Goal: Information Seeking & Learning: Learn about a topic

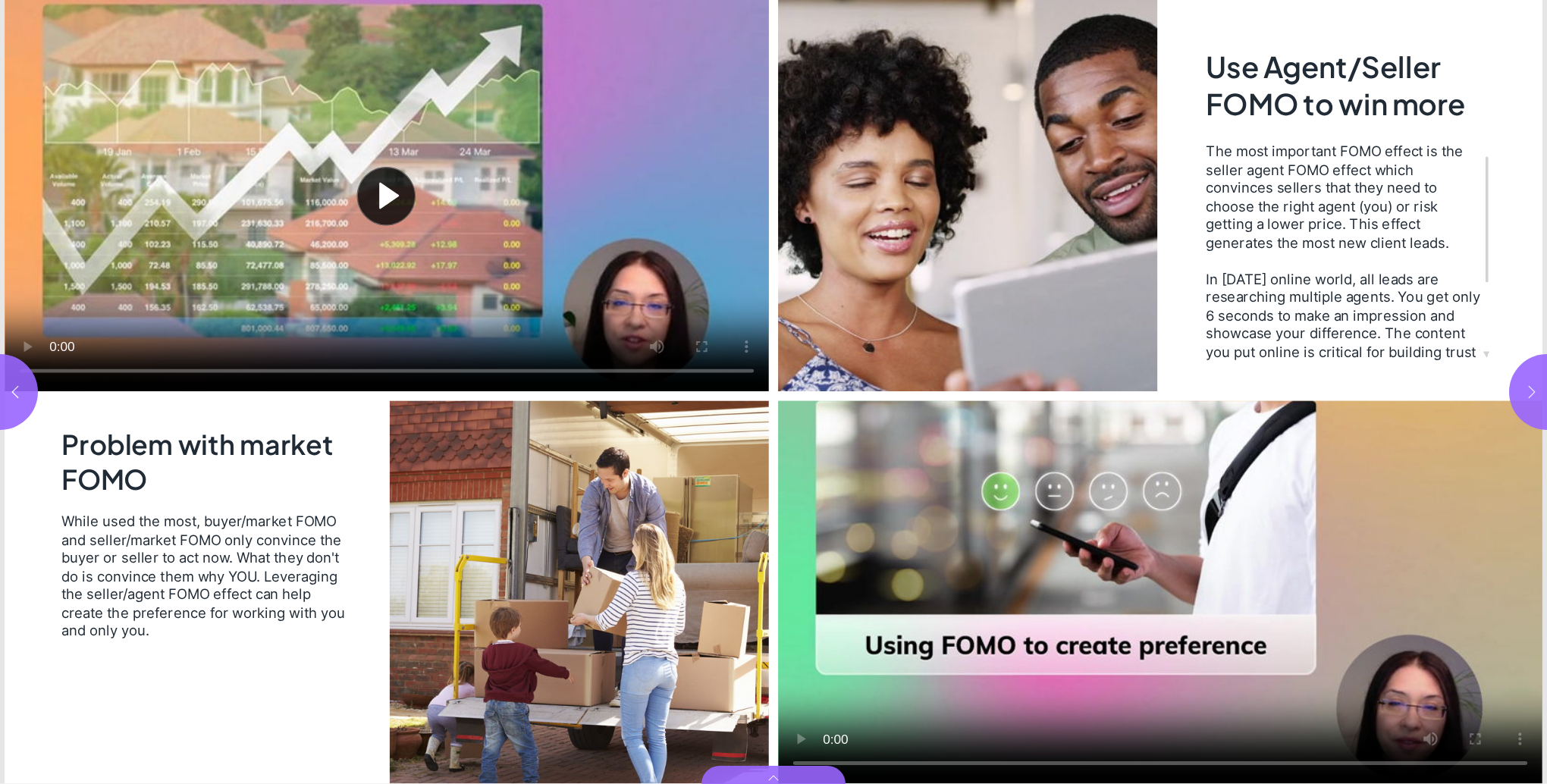
click at [1532, 389] on icon "button" at bounding box center [1532, 391] width 7 height 12
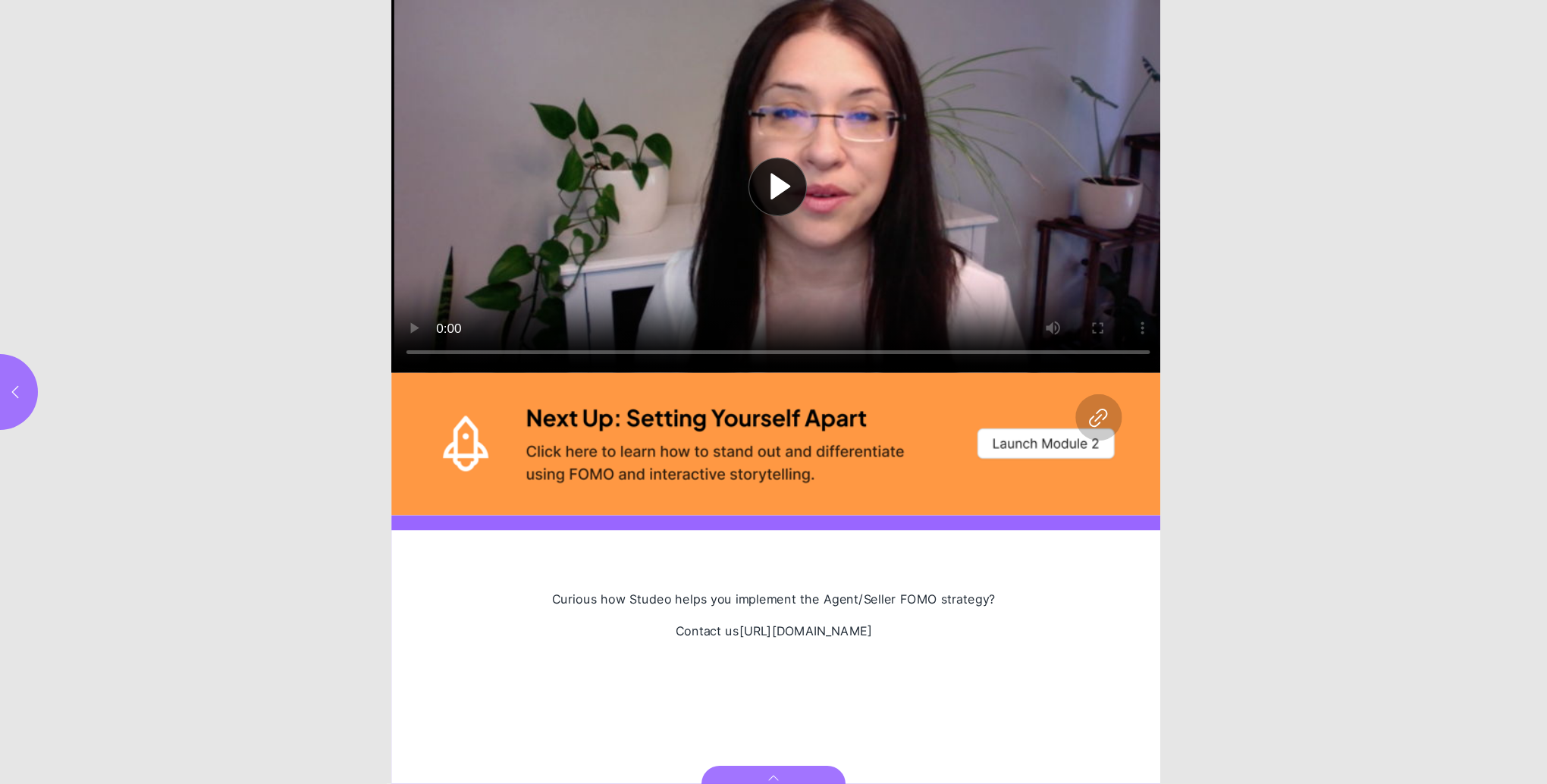
click at [411, 324] on button "Play video" at bounding box center [778, 186] width 774 height 373
click at [772, 742] on label "Page * of 6" at bounding box center [773, 754] width 56 height 43
click at [772, 745] on input "*" at bounding box center [773, 753] width 38 height 18
click at [18, 369] on button "button" at bounding box center [0, 392] width 76 height 76
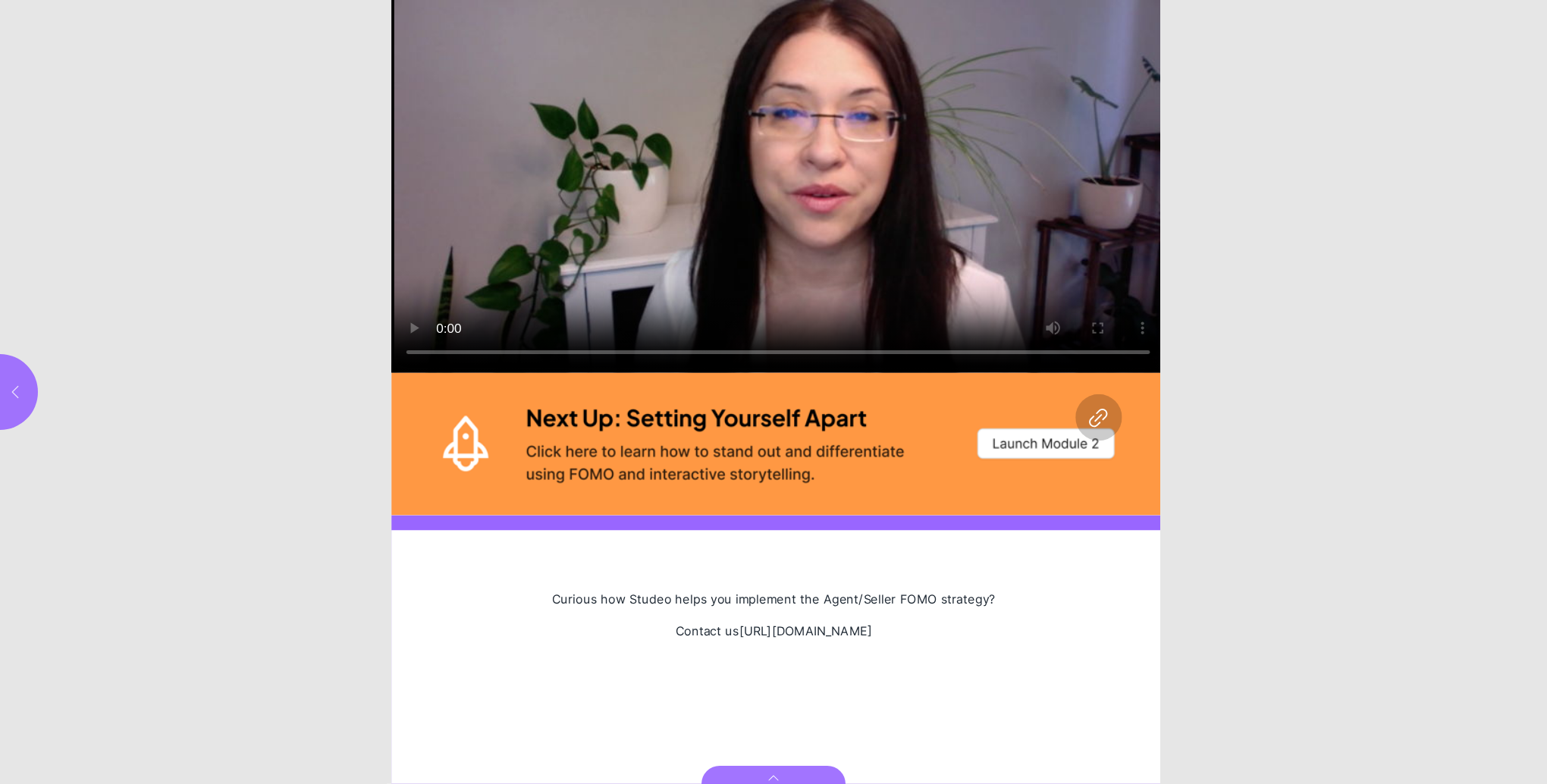
type input "***"
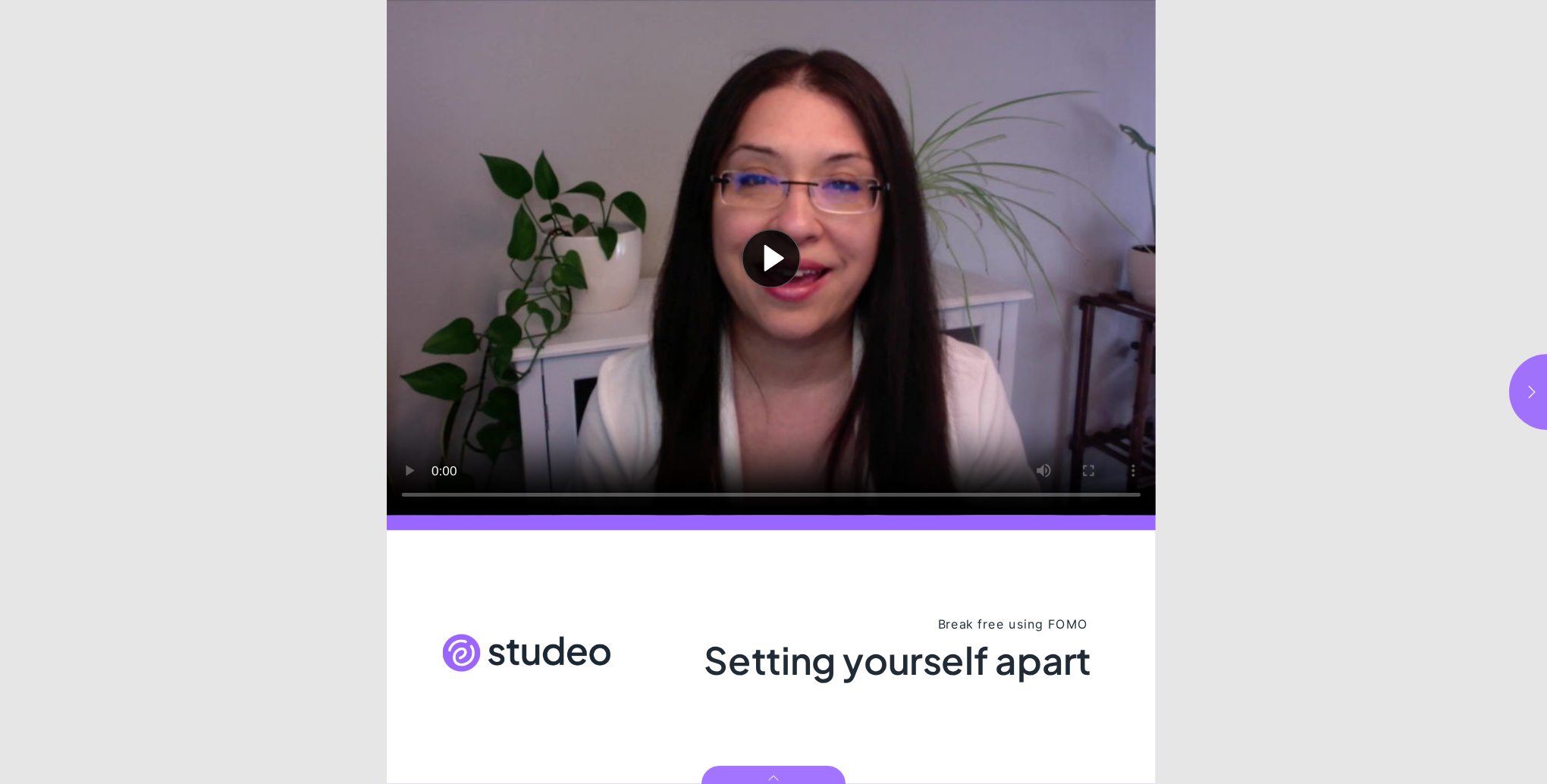
click at [772, 248] on button "Play video" at bounding box center [771, 257] width 769 height 515
click at [1535, 381] on button "button" at bounding box center [1547, 392] width 76 height 76
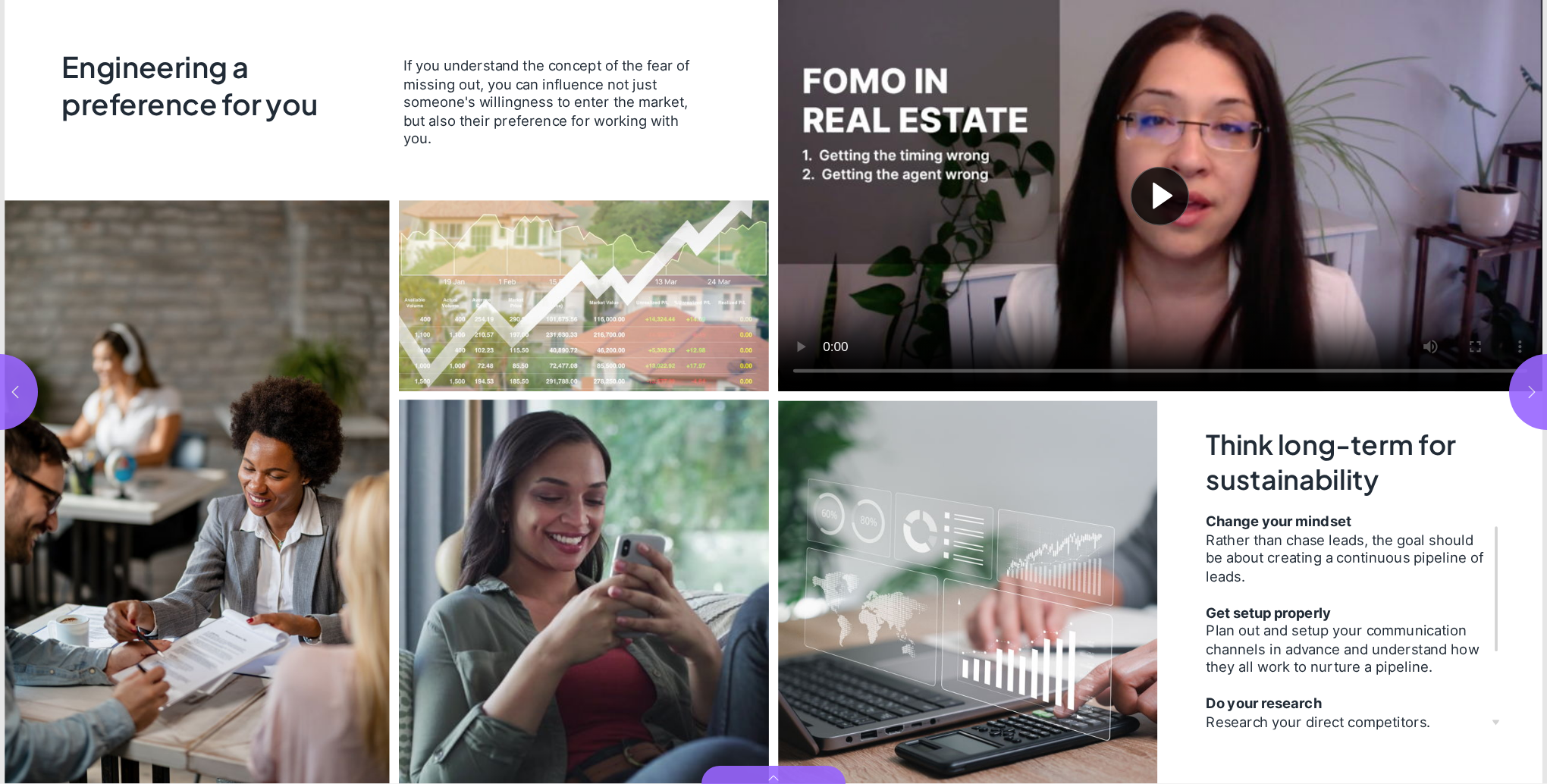
click at [1530, 389] on icon "button" at bounding box center [1531, 391] width 15 height 15
type input "***"
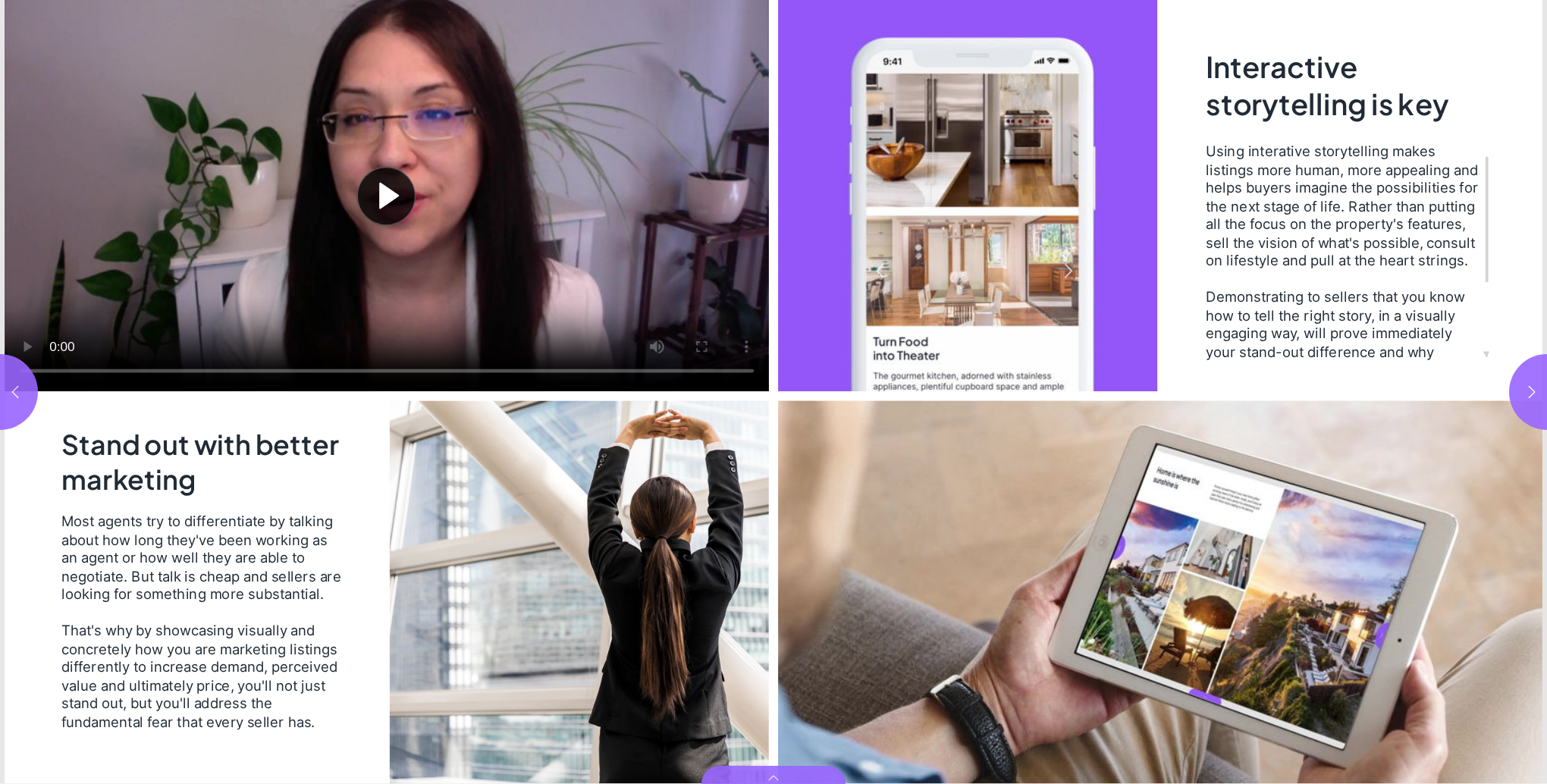
click at [32, 343] on button "Play video" at bounding box center [386, 195] width 764 height 391
click at [341, 244] on video "Video" at bounding box center [386, 195] width 764 height 391
